Goal: Transaction & Acquisition: Purchase product/service

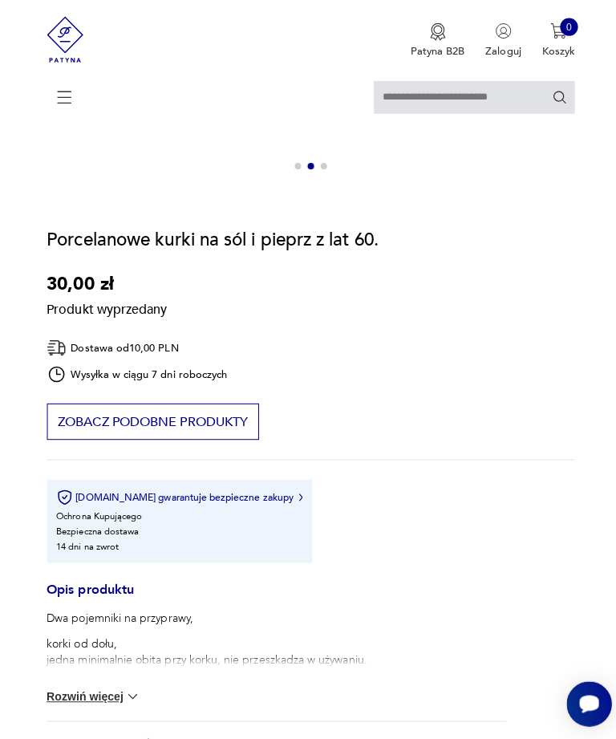
scroll to position [654, 0]
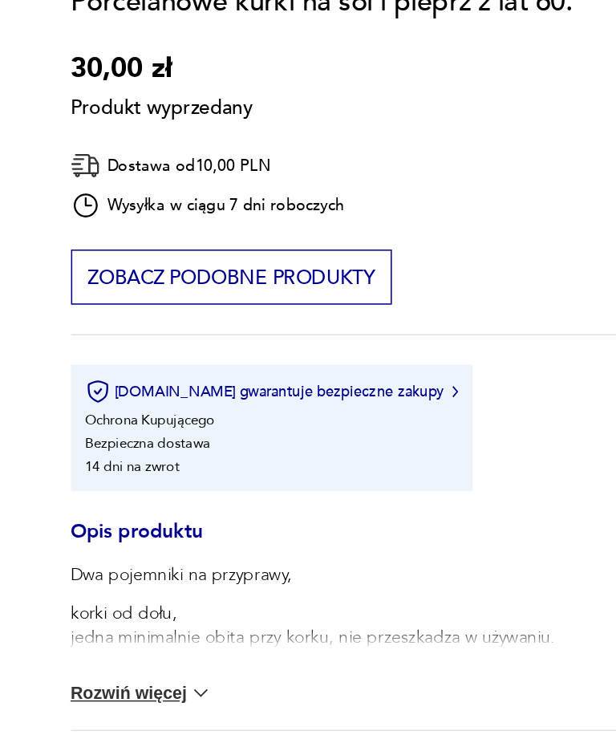
click at [64, 659] on button "Rozwiń więcej" at bounding box center [93, 667] width 93 height 16
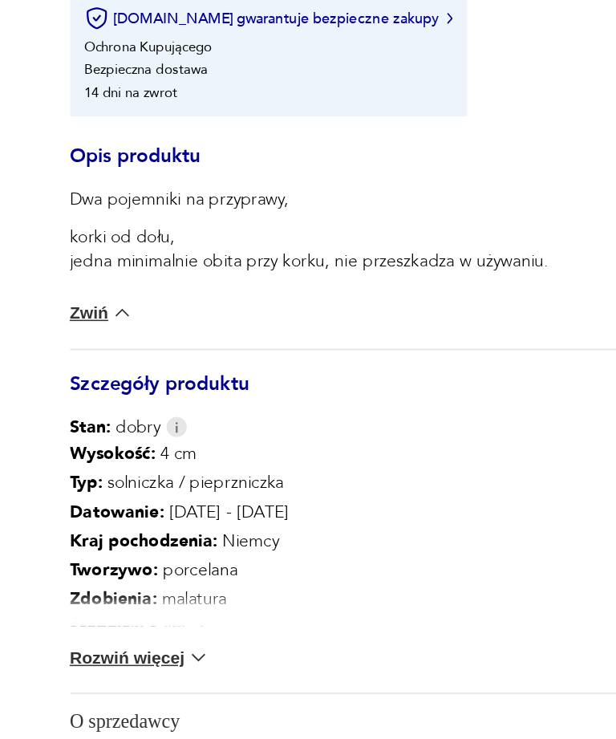
scroll to position [896, 0]
click at [124, 643] on img at bounding box center [132, 651] width 16 height 16
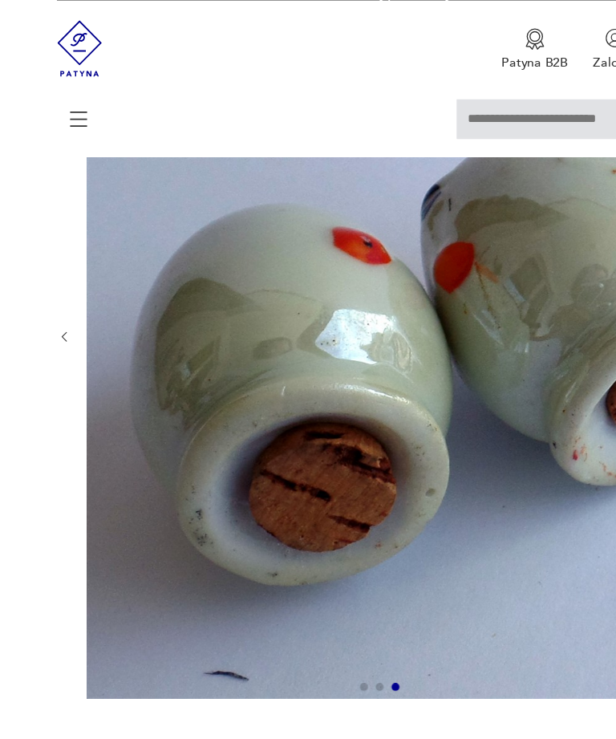
scroll to position [240, 0]
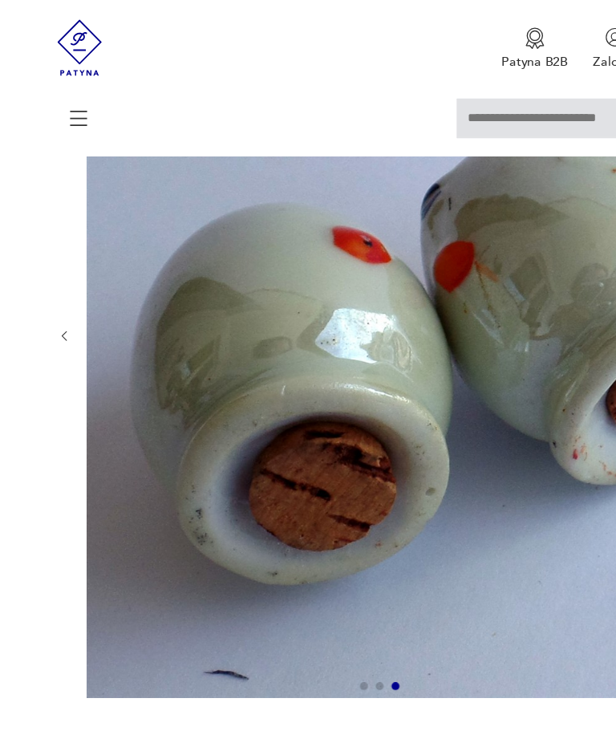
click at [435, 311] on img at bounding box center [365, 271] width 589 height 589
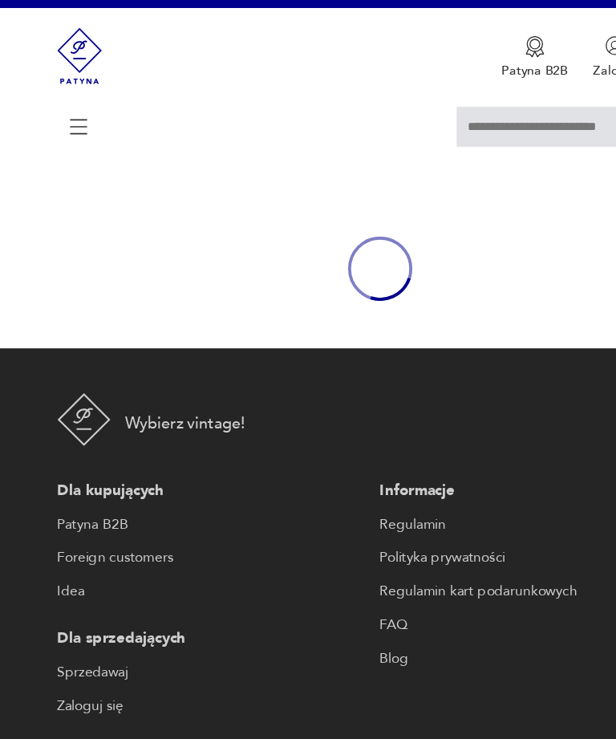
scroll to position [71, 0]
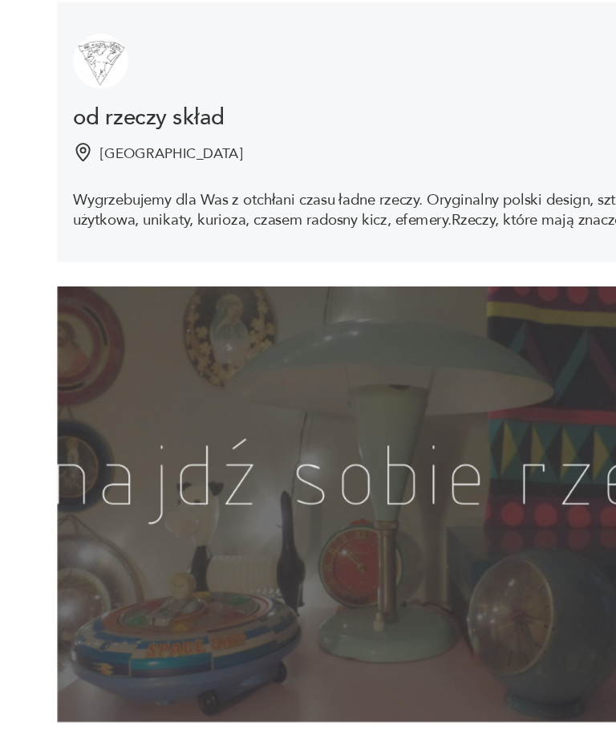
scroll to position [70, 0]
